Goal: Browse casually

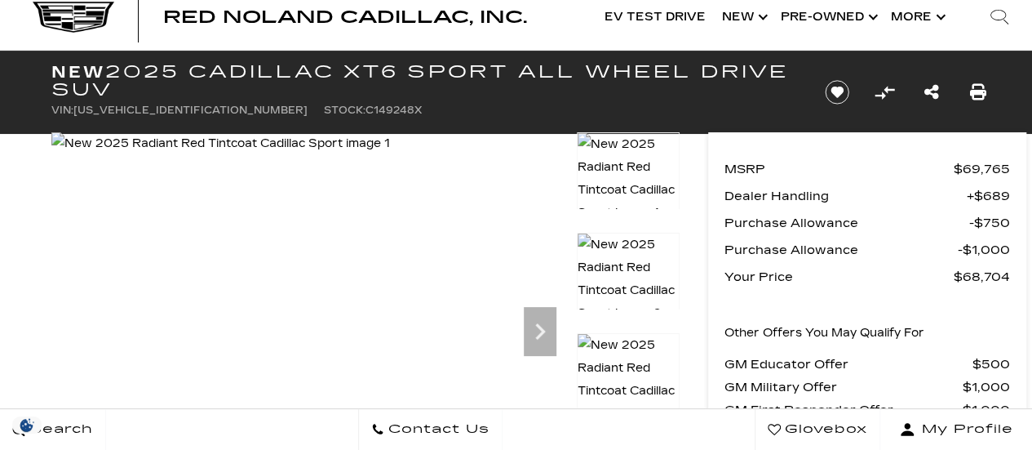
scroll to position [35, 0]
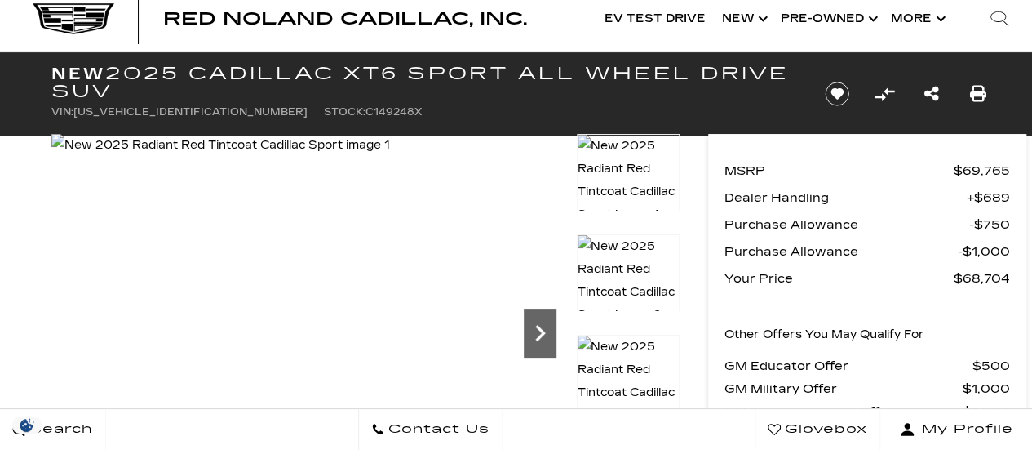
click at [542, 327] on icon "Next" at bounding box center [540, 333] width 33 height 33
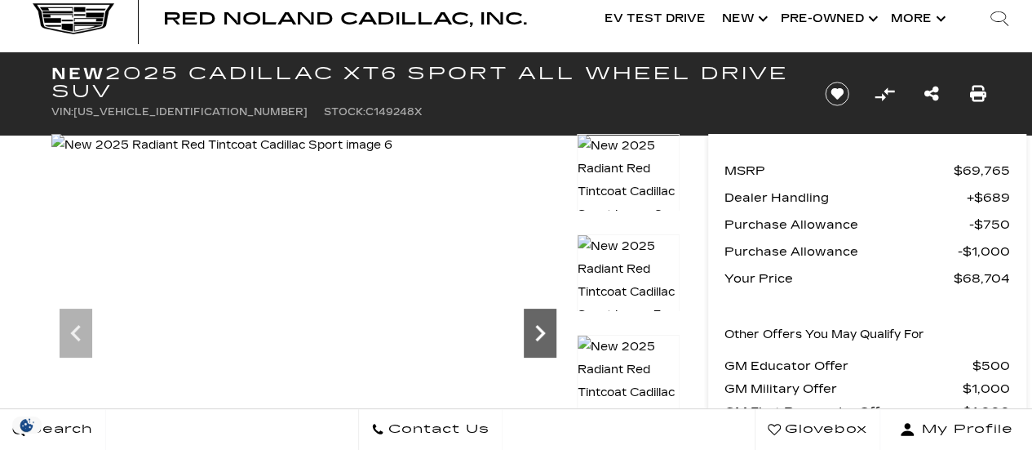
click at [542, 327] on icon "Next" at bounding box center [540, 333] width 33 height 33
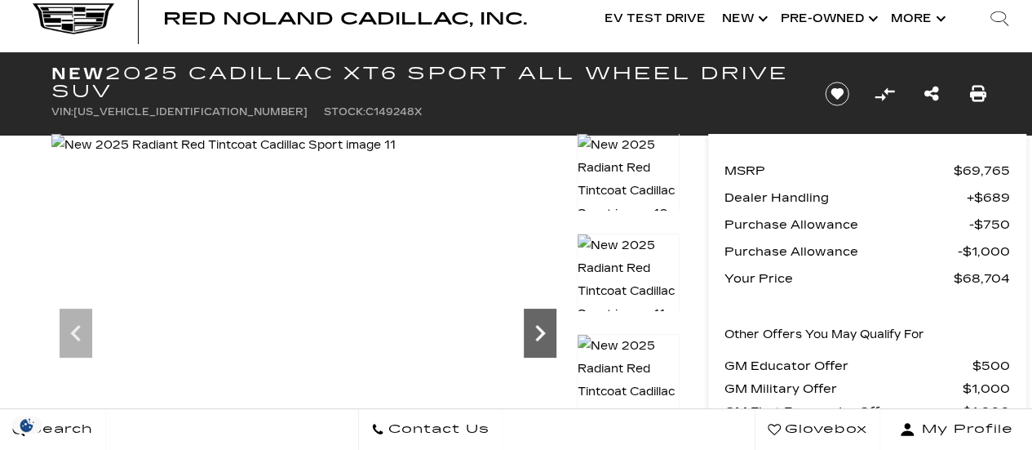
click at [542, 327] on icon "Next" at bounding box center [540, 333] width 33 height 33
click at [398, 157] on img at bounding box center [224, 145] width 347 height 23
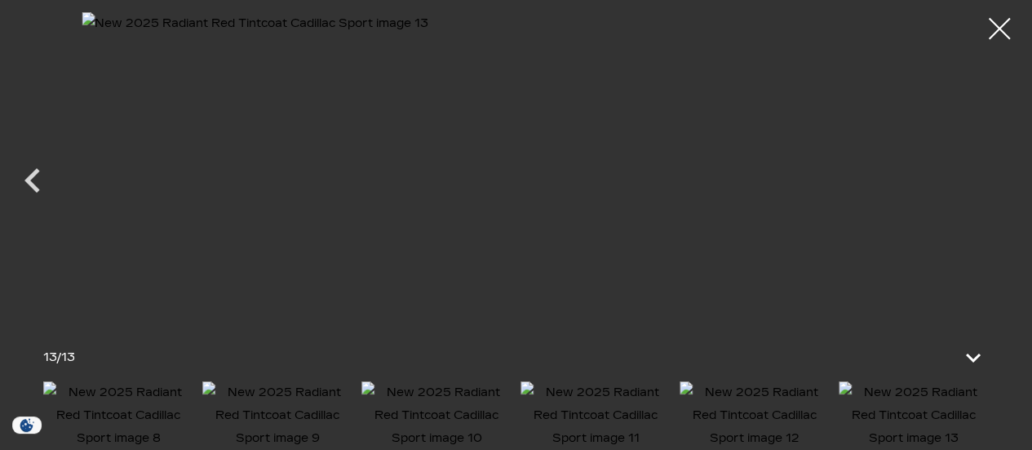
click at [1002, 32] on div at bounding box center [999, 28] width 43 height 43
